Goal: Task Accomplishment & Management: Complete application form

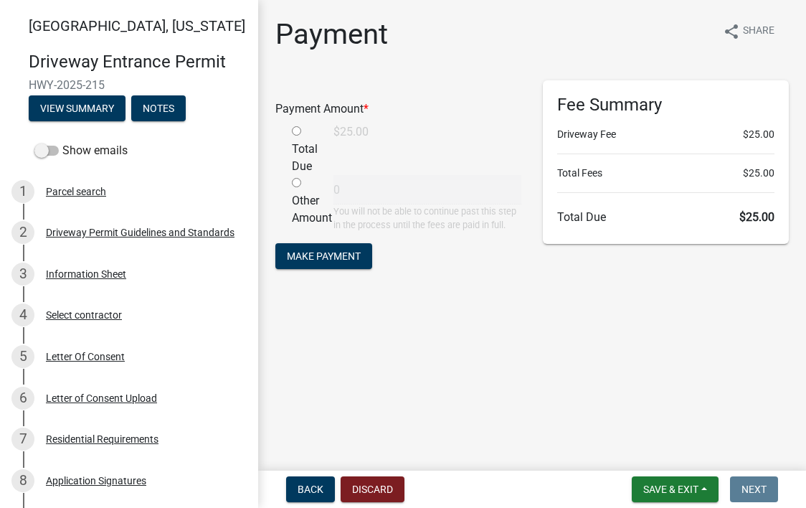
click at [296, 130] on input "radio" at bounding box center [296, 130] width 9 height 9
radio input "true"
type input "25"
click at [354, 262] on span "Make Payment" at bounding box center [324, 255] width 74 height 11
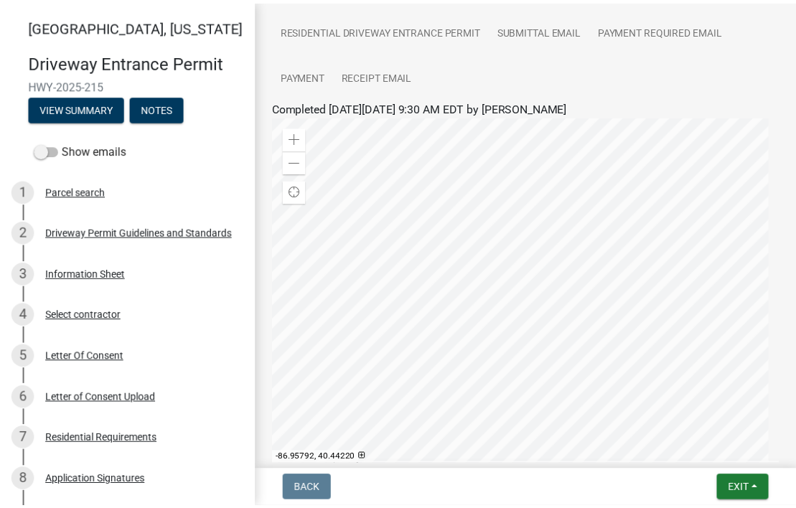
scroll to position [435, 0]
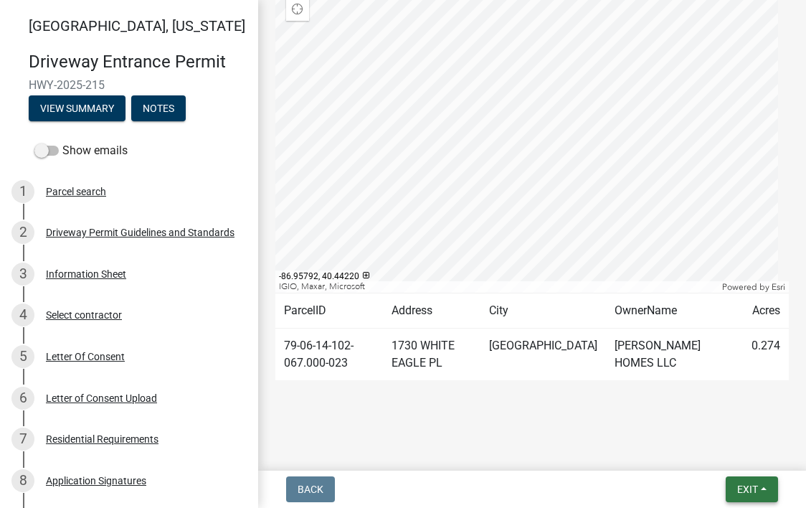
click at [758, 482] on button "Exit" at bounding box center [752, 489] width 52 height 26
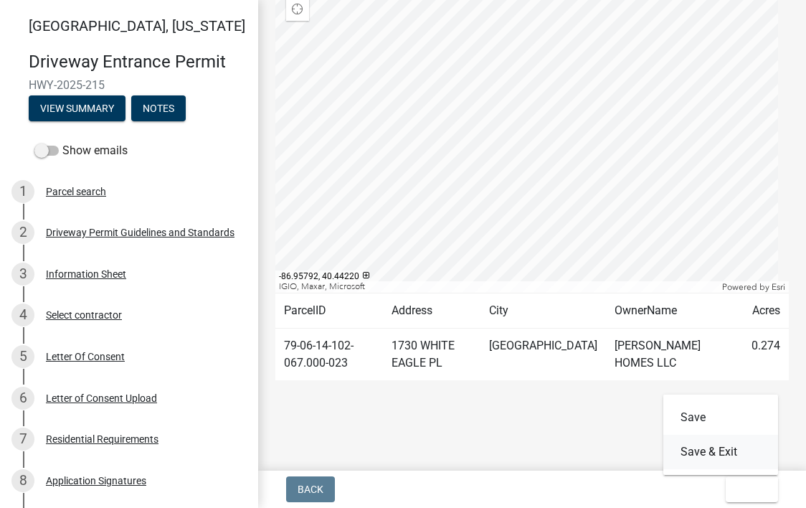
click at [733, 452] on button "Save & Exit" at bounding box center [721, 452] width 115 height 34
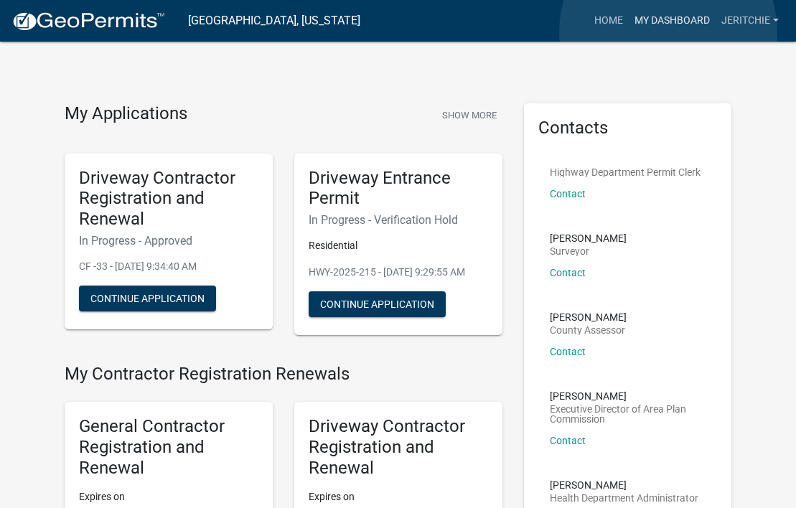
click at [668, 32] on link "My Dashboard" at bounding box center [671, 20] width 87 height 27
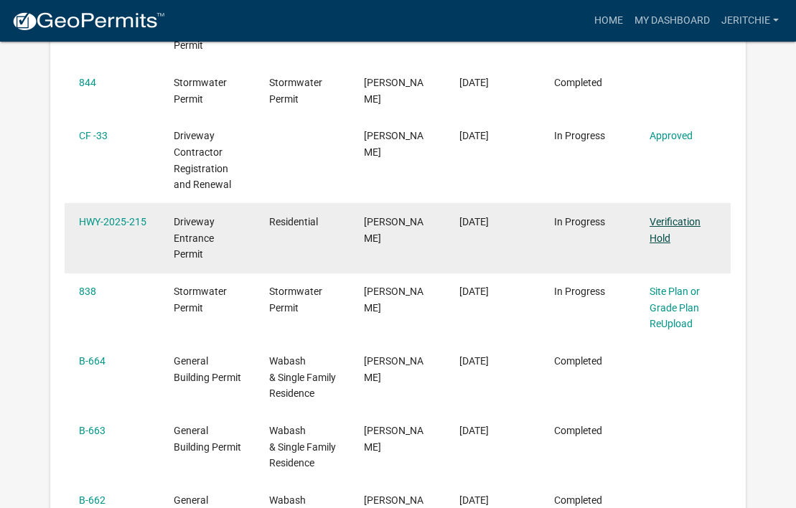
scroll to position [430, 0]
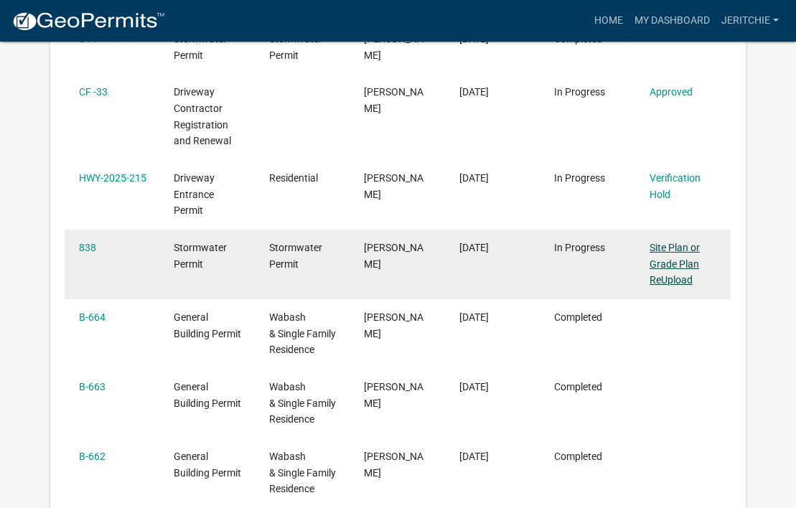
click at [659, 265] on link "Site Plan or Grade Plan ReUpload" at bounding box center [674, 264] width 50 height 44
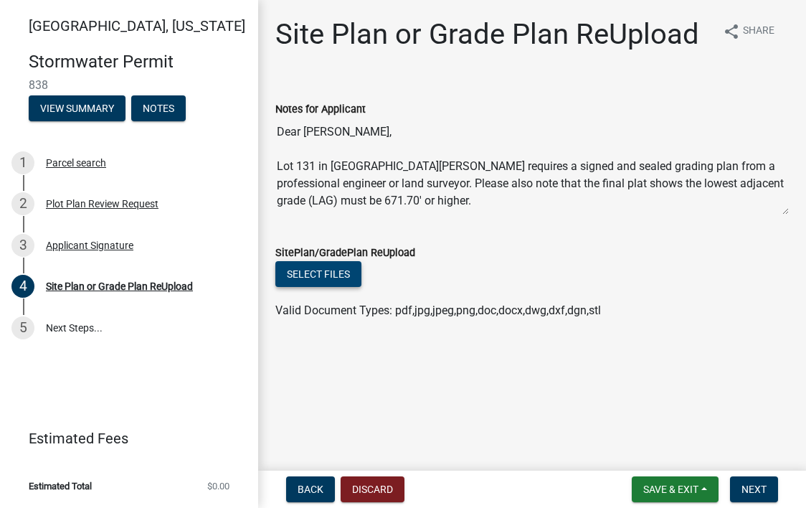
click at [316, 270] on button "Select files" at bounding box center [318, 274] width 86 height 26
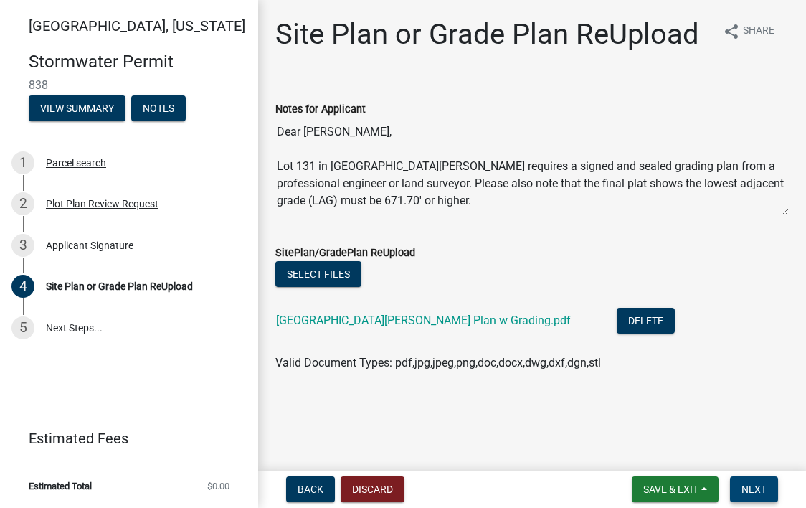
click at [762, 478] on button "Next" at bounding box center [754, 489] width 48 height 26
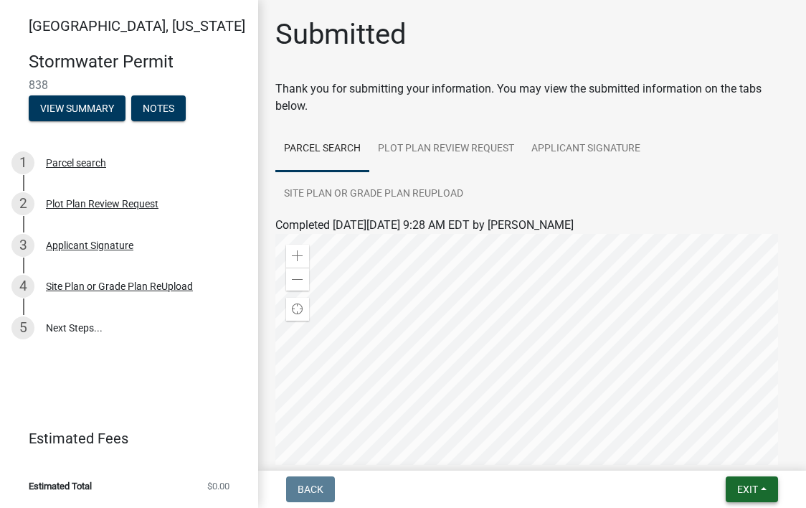
click at [757, 494] on span "Exit" at bounding box center [747, 489] width 21 height 11
click at [746, 459] on button "Save & Exit" at bounding box center [721, 452] width 115 height 34
